Goal: Task Accomplishment & Management: Manage account settings

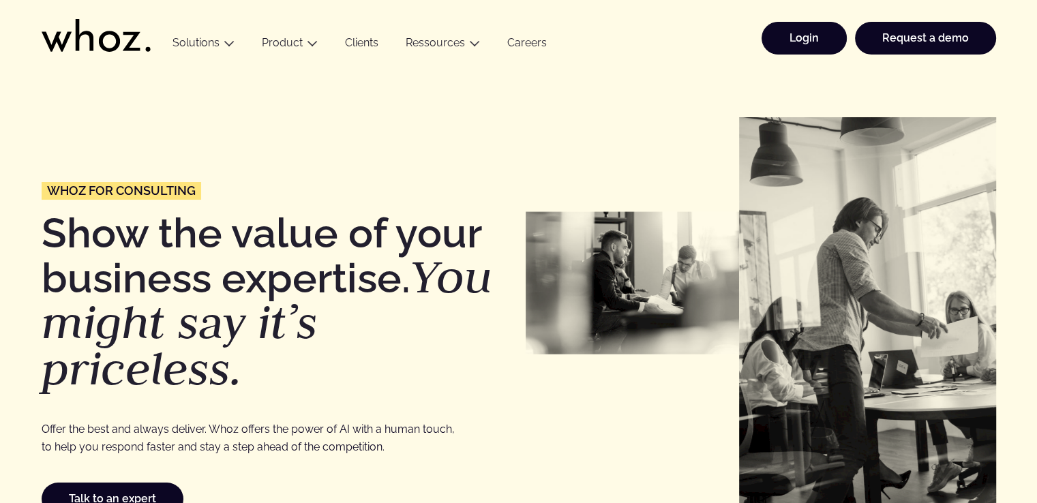
click at [795, 43] on link "Login" at bounding box center [804, 38] width 85 height 33
click at [814, 42] on link "Login" at bounding box center [804, 38] width 85 height 33
drag, startPoint x: 786, startPoint y: 30, endPoint x: 777, endPoint y: 47, distance: 19.2
click at [786, 30] on link "Login" at bounding box center [804, 38] width 85 height 33
